Goal: Information Seeking & Learning: Learn about a topic

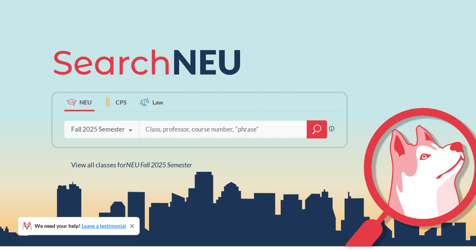
scroll to position [59, 0]
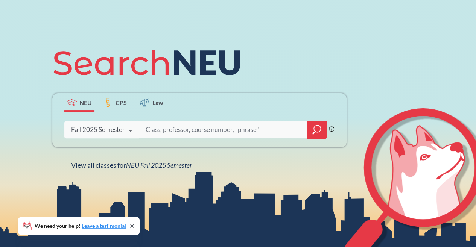
click at [178, 126] on input "search" at bounding box center [223, 130] width 157 height 16
type input "z"
type input "JRNL 6340"
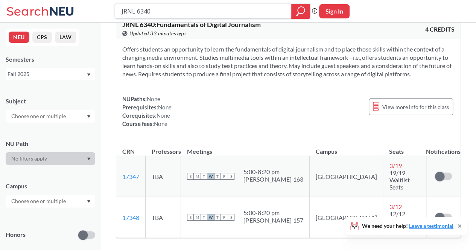
scroll to position [15, 0]
click at [301, 121] on div "NUPaths: None Prerequisites: None Corequisites: None Course fees: None View mor…" at bounding box center [288, 112] width 332 height 33
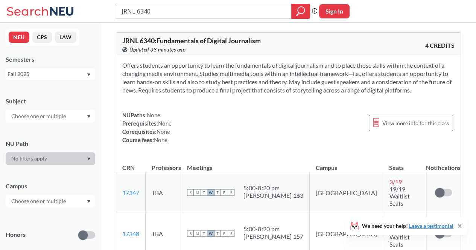
scroll to position [0, 0]
click at [237, 43] on span "JRNL 6340 : Fundamentals of Digital Journalism" at bounding box center [191, 41] width 139 height 8
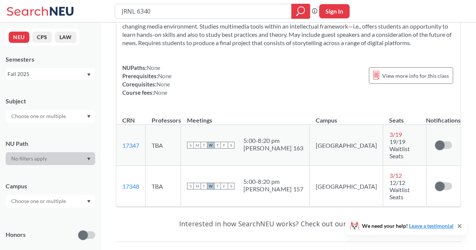
scroll to position [47, 0]
click at [167, 9] on input "JRNL 6340" at bounding box center [203, 11] width 165 height 13
type input "JRNL 6341"
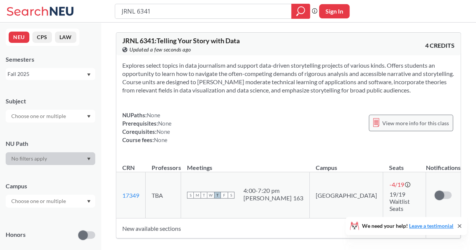
click at [393, 123] on span "View more info for this class" at bounding box center [415, 123] width 67 height 9
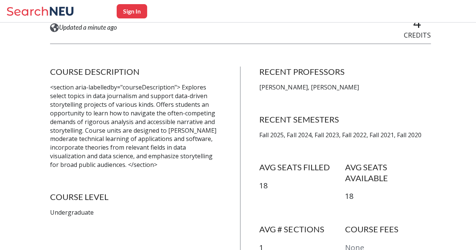
scroll to position [119, 0]
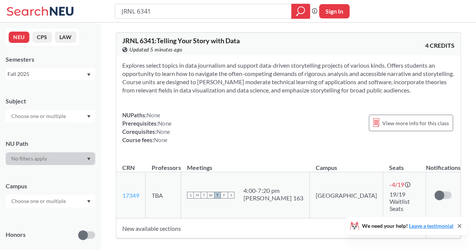
click at [132, 192] on link "17349" at bounding box center [130, 195] width 17 height 7
click at [408, 122] on span "View more info for this class" at bounding box center [415, 123] width 67 height 9
type input "JRNL 6340"
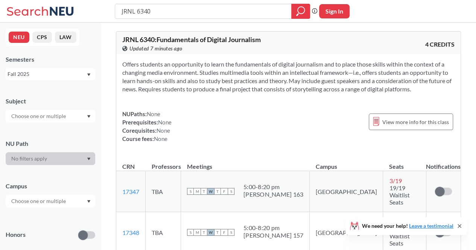
scroll to position [2, 0]
click at [416, 118] on span "View more info for this class" at bounding box center [415, 121] width 67 height 9
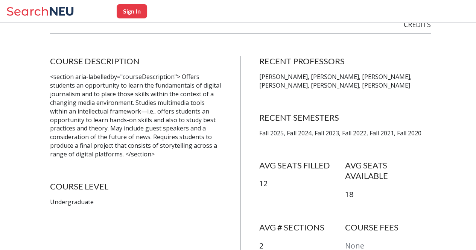
scroll to position [131, 0]
